Goal: Task Accomplishment & Management: Use online tool/utility

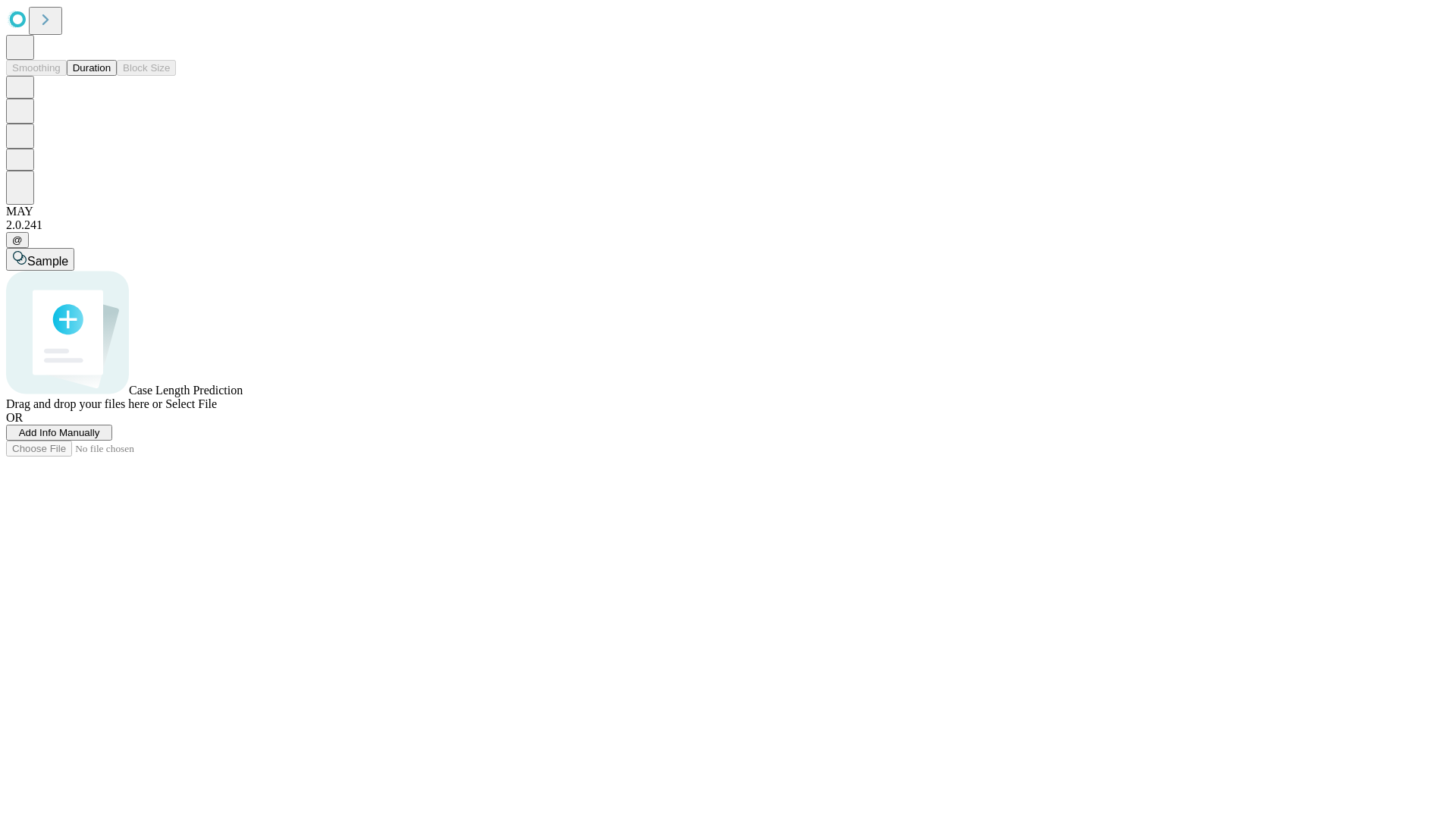
click at [110, 76] on button "Duration" at bounding box center [91, 68] width 50 height 16
click at [101, 438] on span "Add Info Manually" at bounding box center [59, 433] width 81 height 12
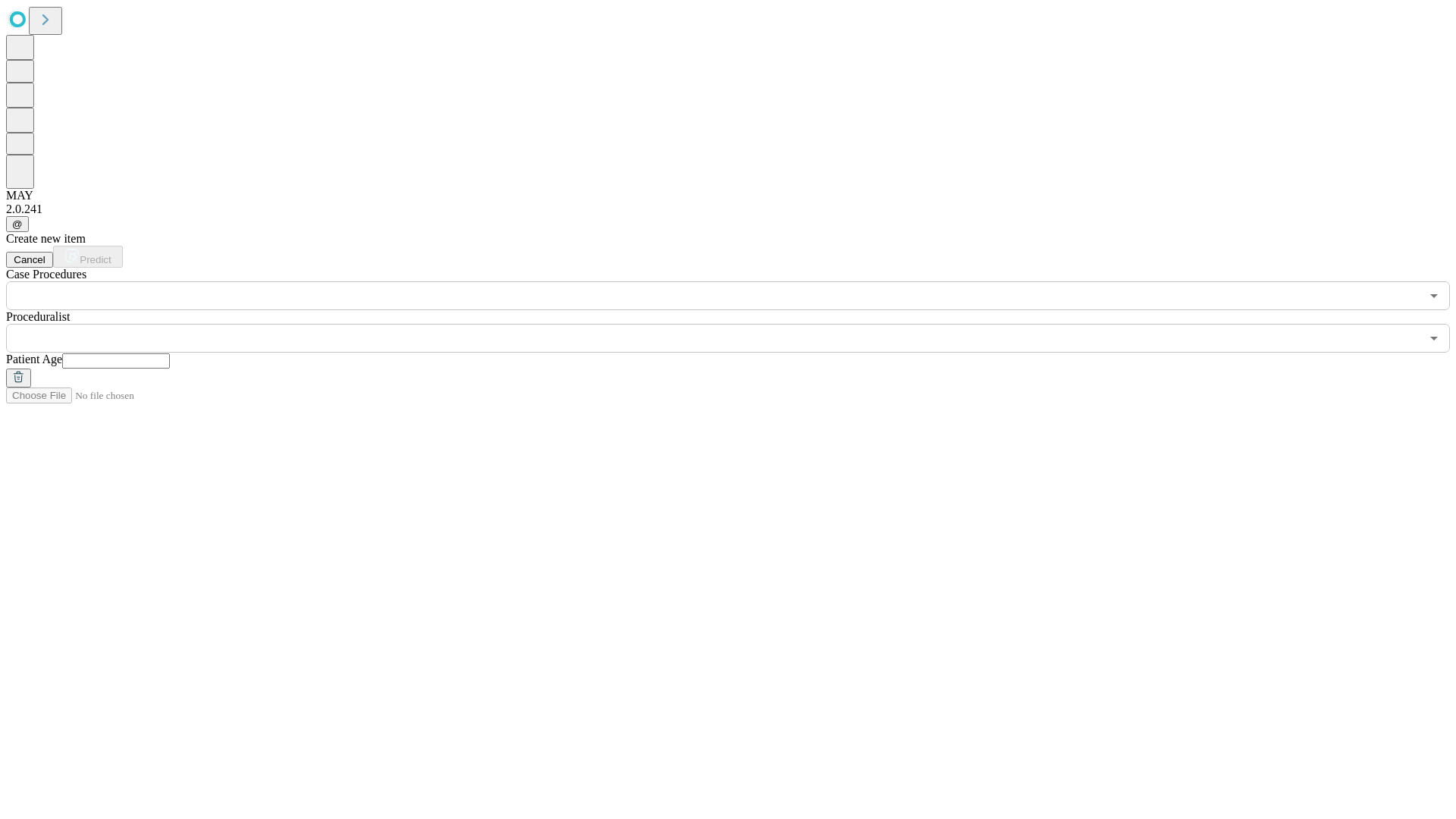
click at [170, 353] on input "text" at bounding box center [115, 361] width 108 height 15
type input "**"
click at [739, 324] on input "text" at bounding box center [713, 338] width 1415 height 29
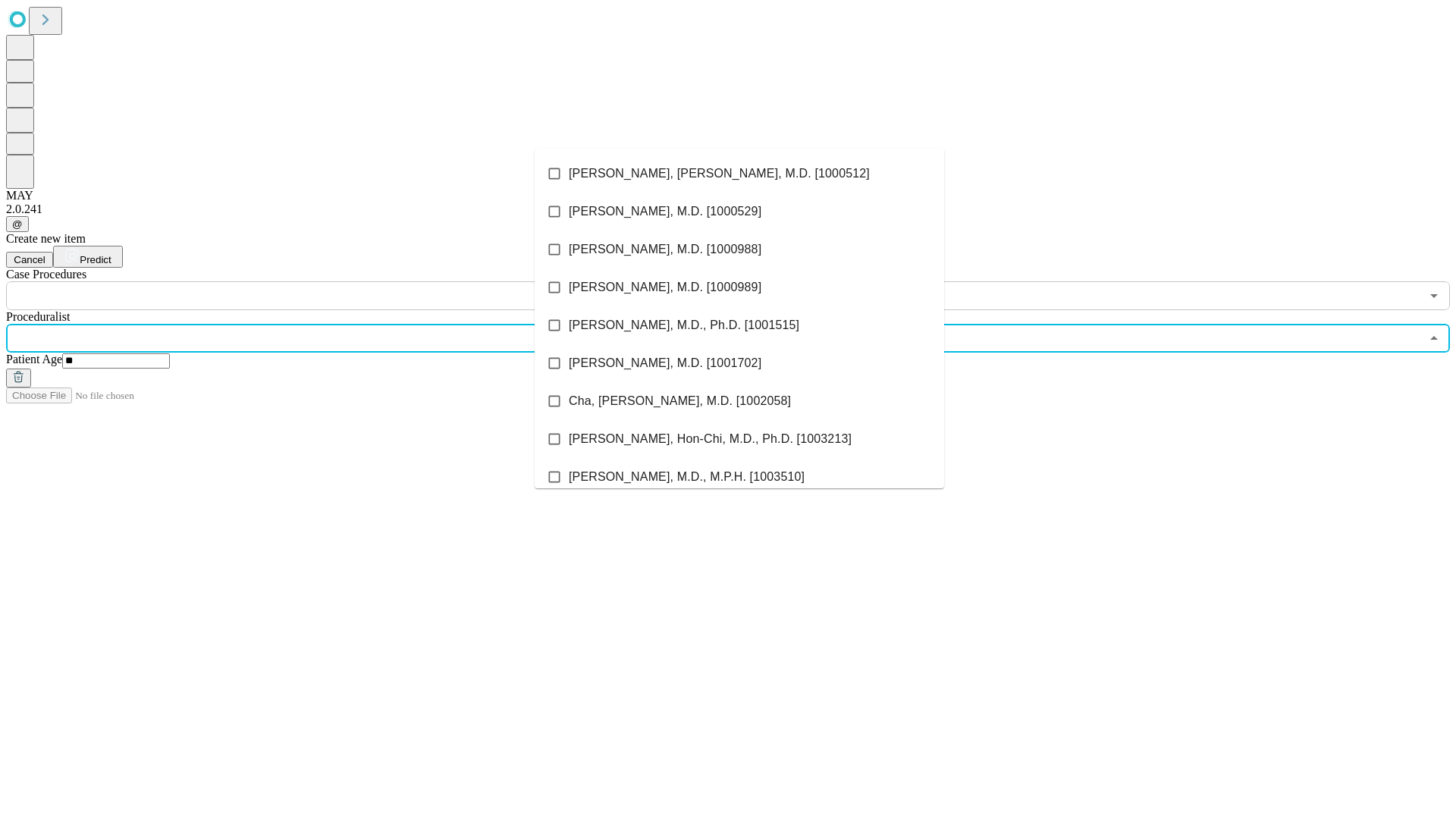
click at [739, 174] on li "[PERSON_NAME], [PERSON_NAME], M.D. [1000512]" at bounding box center [739, 174] width 410 height 38
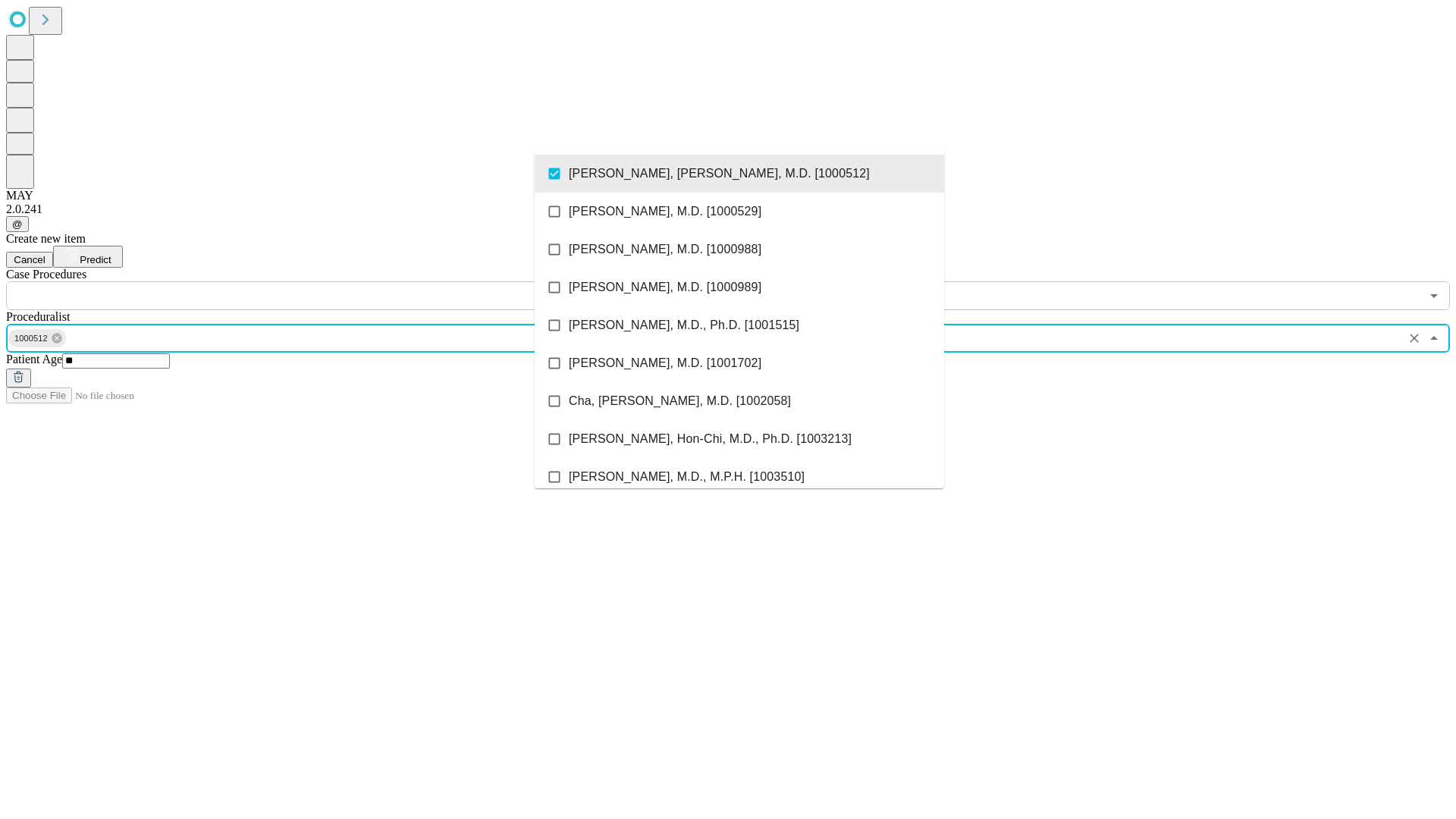
click at [319, 281] on input "text" at bounding box center [713, 295] width 1415 height 29
